Goal: Find specific page/section: Find specific page/section

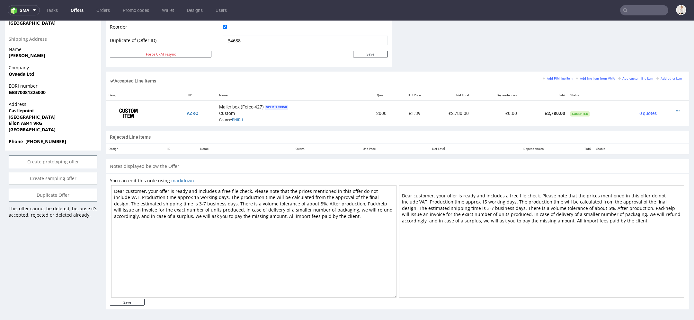
scroll to position [2, 0]
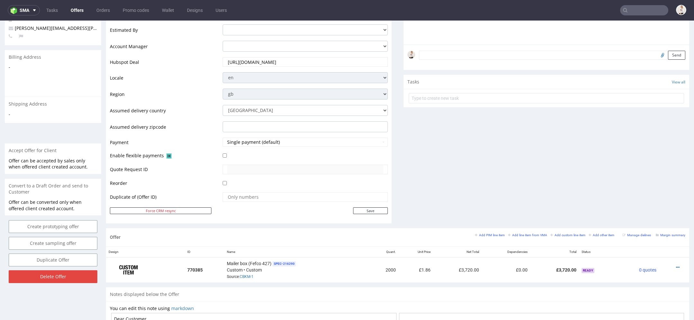
scroll to position [222, 0]
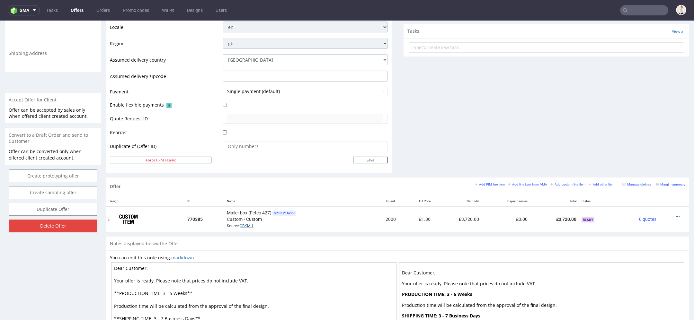
click at [247, 224] on link "CBKM-1" at bounding box center [247, 226] width 14 height 4
drag, startPoint x: 173, startPoint y: 293, endPoint x: 164, endPoint y: 292, distance: 8.8
click at [164, 292] on textarea "Dear Customer, Your offer is ready. Please note that prices do not include VAT.…" at bounding box center [253, 318] width 285 height 112
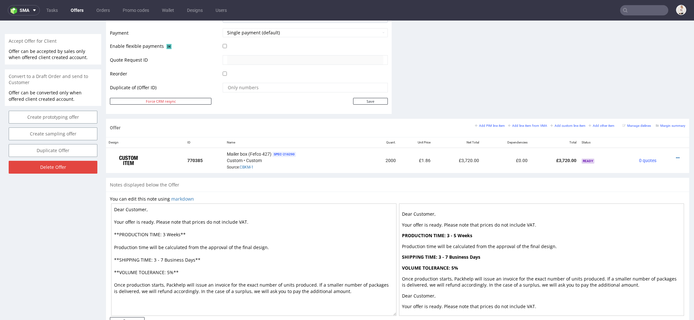
scroll to position [299, 0]
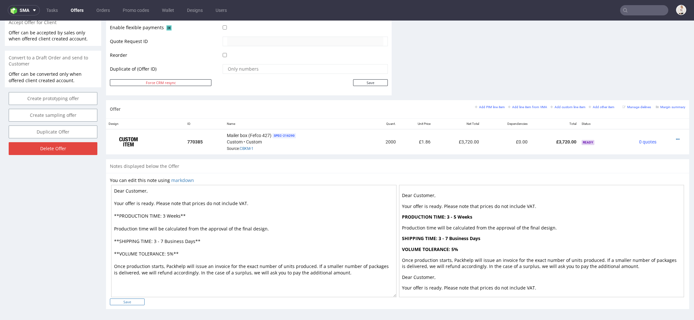
type textarea "Dear Customer, Your offer is ready. Please note that prices do not include VAT.…"
click at [126, 302] on input "Save" at bounding box center [127, 302] width 35 height 7
type input "In progress..."
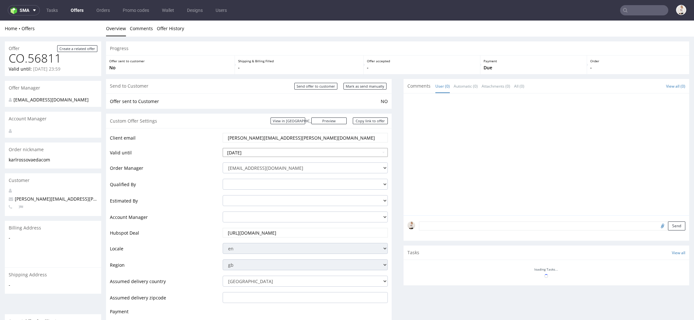
scroll to position [0, 0]
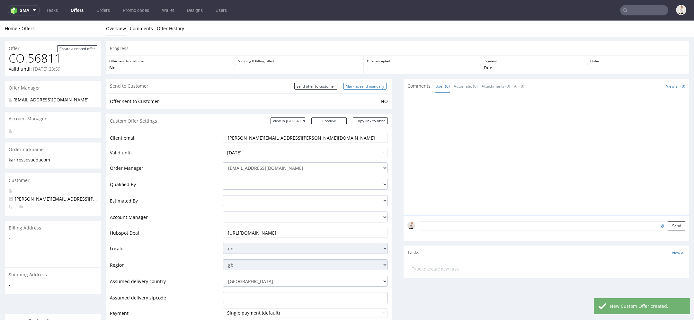
click at [372, 86] on input "Mark as send manually" at bounding box center [364, 86] width 43 height 7
type input "In progress..."
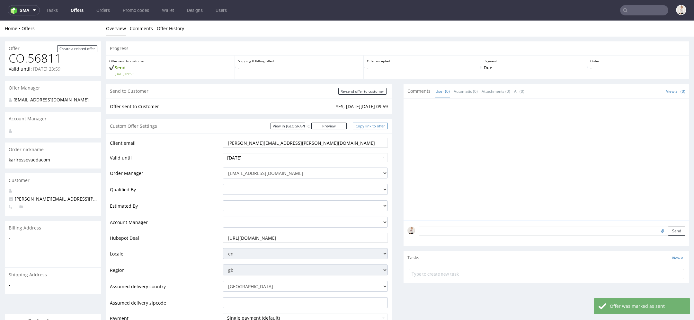
click at [363, 126] on link "Copy link to offer" at bounding box center [370, 126] width 35 height 7
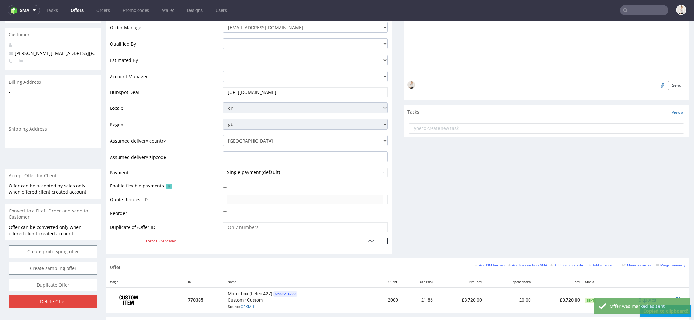
scroll to position [310, 0]
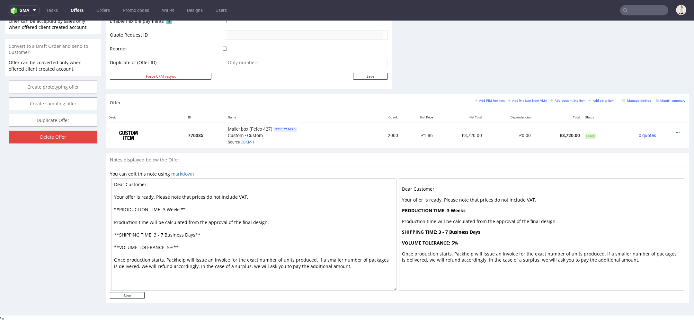
click at [76, 8] on link "Offers" at bounding box center [77, 10] width 21 height 10
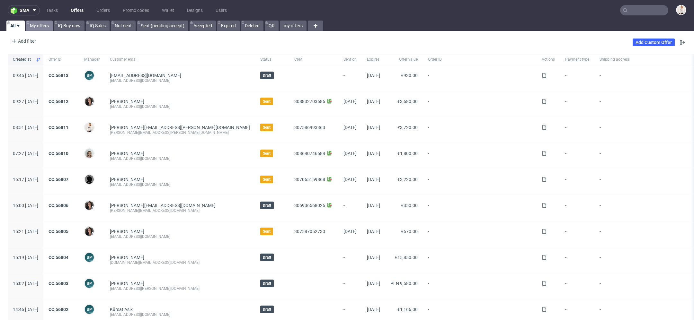
click at [42, 26] on link "My offers" at bounding box center [39, 26] width 27 height 10
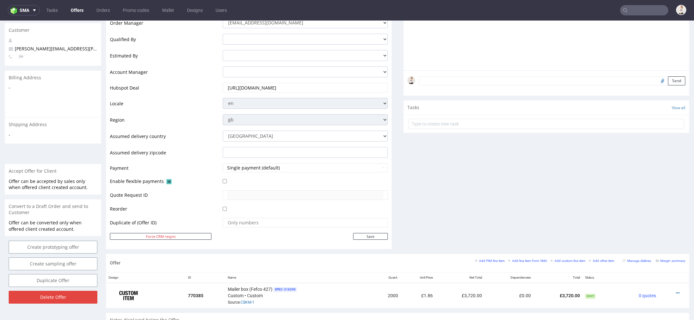
scroll to position [304, 0]
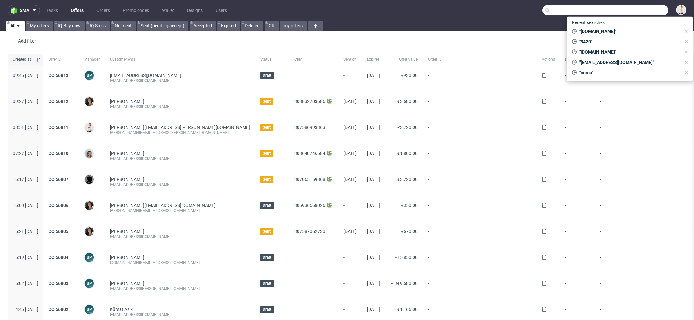
click at [635, 13] on input "text" at bounding box center [605, 10] width 126 height 10
paste input "CO.56729"
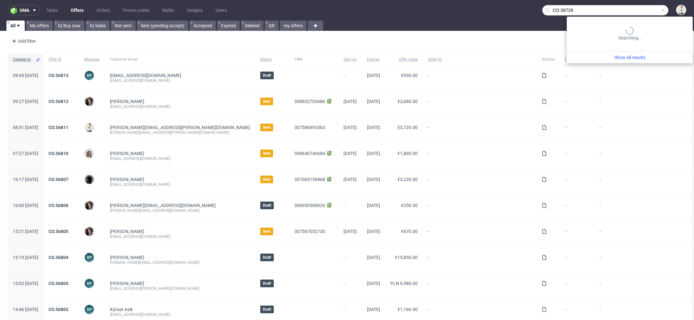
type input "CO.56729"
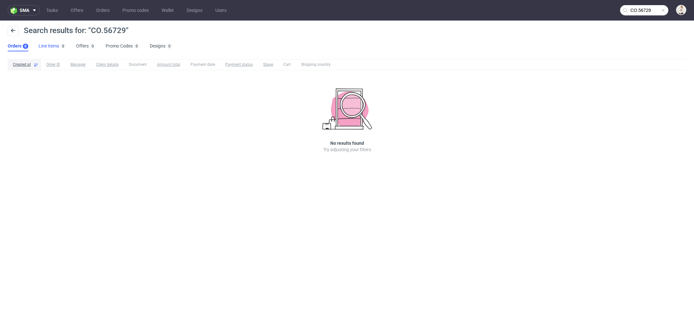
click at [52, 48] on link "Line Items 0" at bounding box center [52, 46] width 27 height 10
click at [89, 45] on div "0" at bounding box center [92, 46] width 7 height 6
click at [74, 8] on link "Offers" at bounding box center [77, 10] width 20 height 10
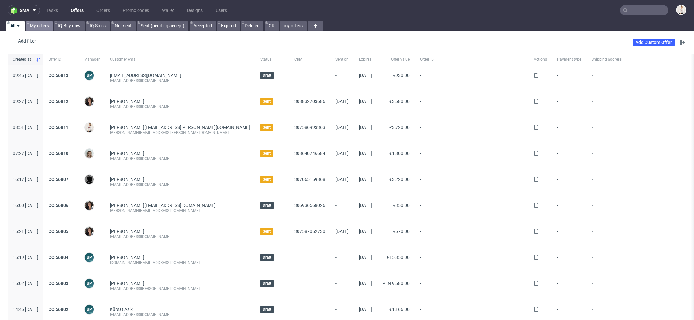
click at [40, 30] on link "My offers" at bounding box center [39, 26] width 27 height 10
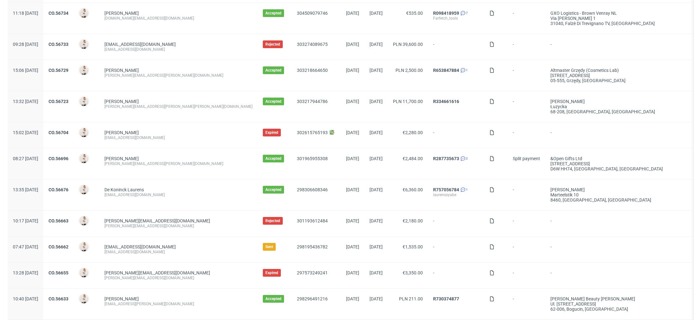
scroll to position [284, 0]
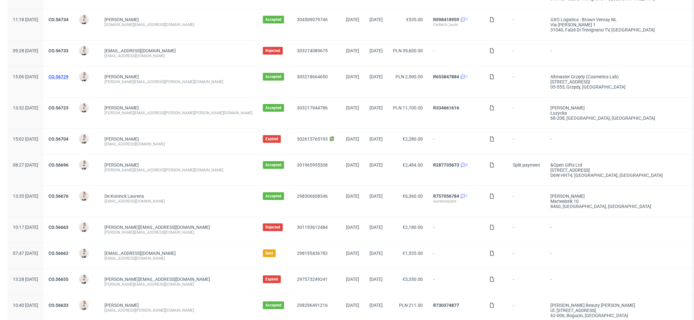
click at [68, 77] on link "CO.56729" at bounding box center [58, 76] width 20 height 5
